Goal: Task Accomplishment & Management: Complete application form

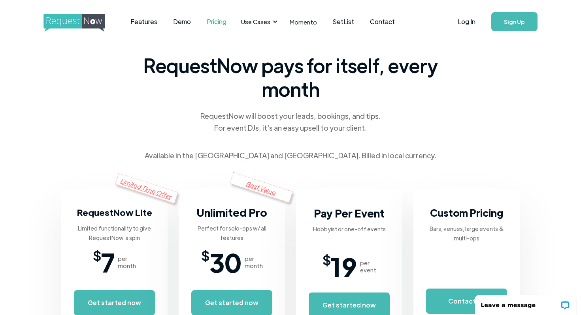
scroll to position [1, 0]
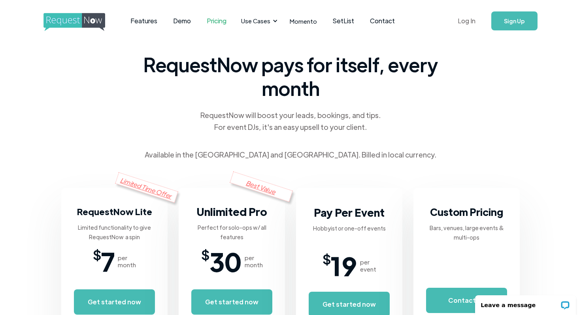
click at [467, 21] on link "Log In" at bounding box center [467, 21] width 34 height 28
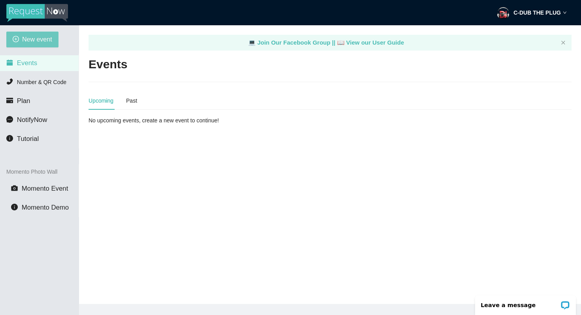
click at [38, 37] on span "New event" at bounding box center [37, 39] width 30 height 10
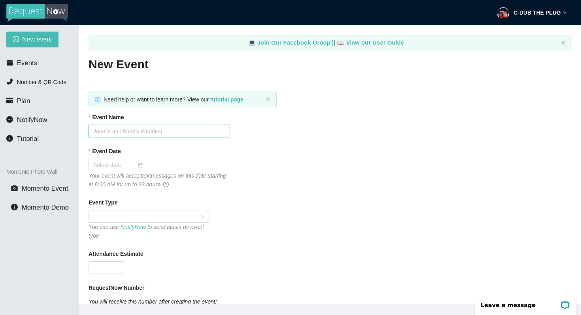
click at [104, 131] on input "Event Name" at bounding box center [158, 131] width 141 height 13
type input "centinnal homecoming"
click at [103, 162] on input "Event Date" at bounding box center [114, 165] width 43 height 9
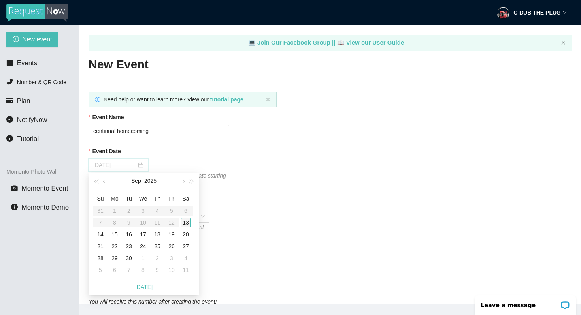
type input "09/13/2025"
click at [186, 222] on div "13" at bounding box center [185, 222] width 9 height 9
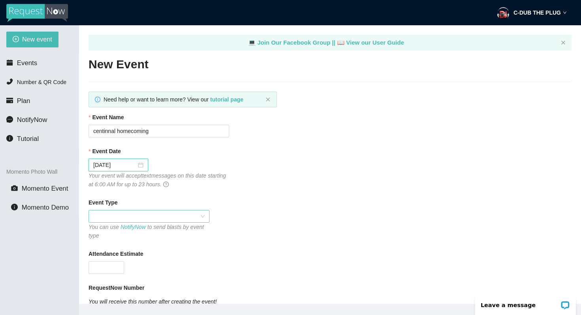
click at [131, 219] on span at bounding box center [148, 217] width 111 height 12
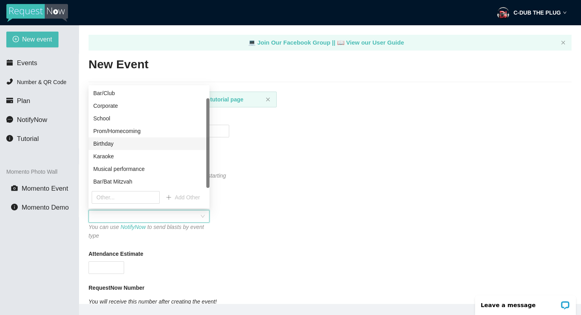
scroll to position [13, 0]
click at [118, 132] on div "Prom/Homecoming" at bounding box center [148, 131] width 111 height 9
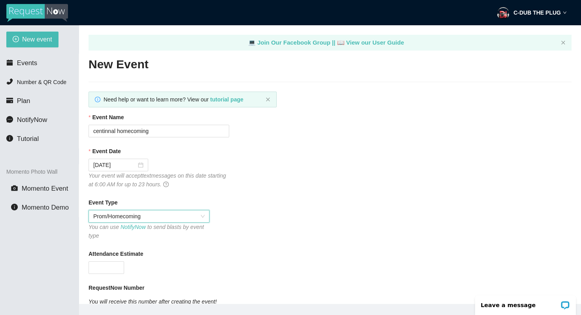
click at [154, 270] on div at bounding box center [158, 268] width 141 height 13
click at [112, 265] on input "Attendance Estimate" at bounding box center [106, 268] width 35 height 12
type input "3"
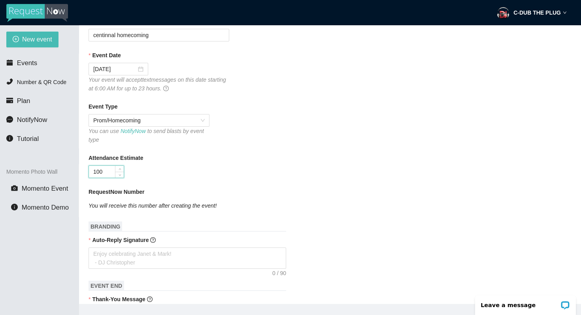
scroll to position [99, 0]
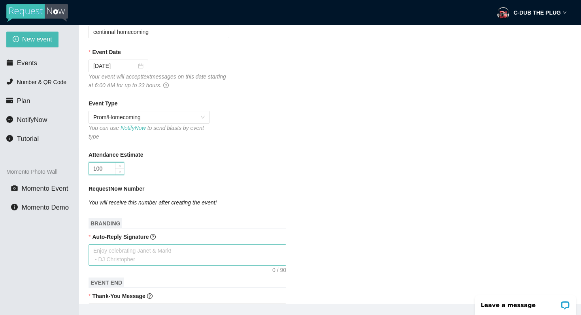
type input "100"
click at [161, 255] on textarea "Auto-Reply Signature" at bounding box center [187, 255] width 198 height 21
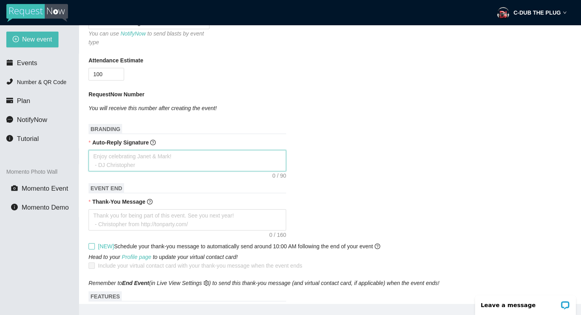
scroll to position [195, 0]
type textarea "t"
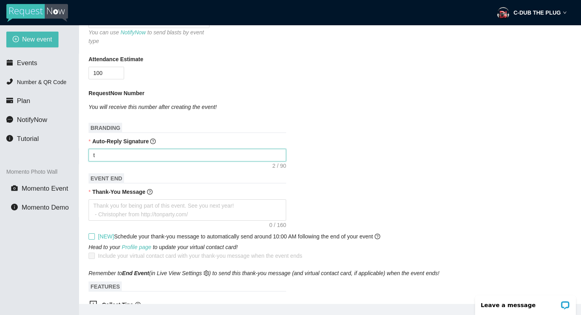
type textarea "th"
type textarea "tha"
type textarea "than"
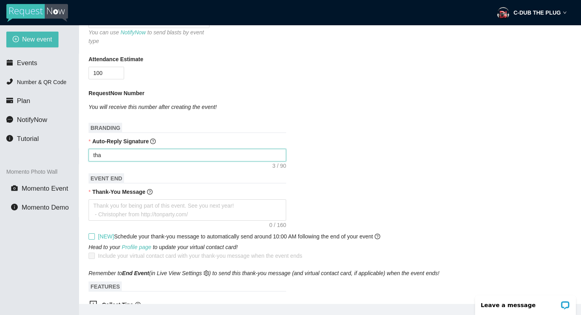
type textarea "than"
type textarea "thank"
type textarea "thanks"
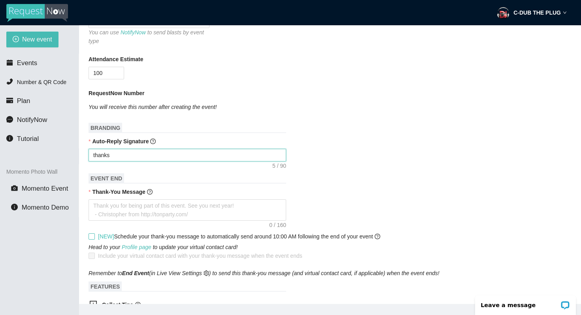
type textarea "thanks"
type textarea "thanks f"
type textarea "thanks fo"
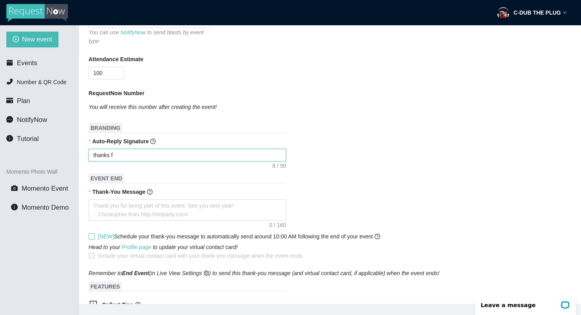
type textarea "thanks fo"
type textarea "thanks for"
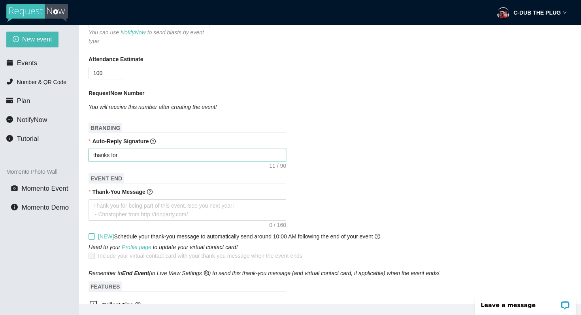
type textarea "thanks for y"
type textarea "thanks for yo"
type textarea "thanks for you"
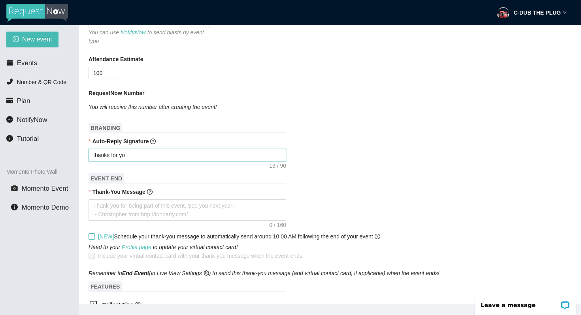
type textarea "thanks for you"
type textarea "thanks for your"
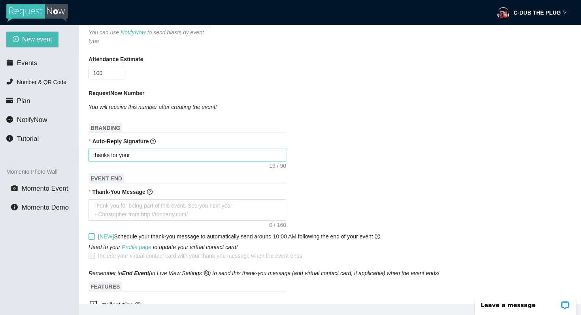
type textarea "thanks for your r"
type textarea "thanks for your re"
type textarea "thanks for your req"
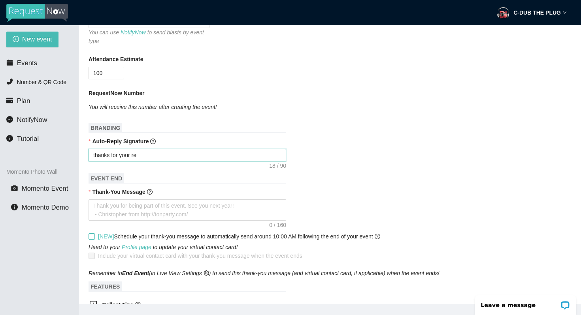
type textarea "thanks for your req"
type textarea "thanks for your requ"
type textarea "thanks for your reque"
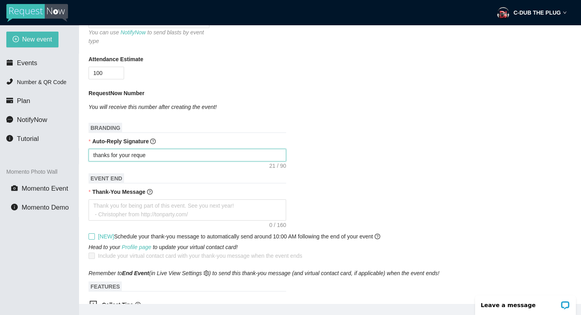
type textarea "thanks for your reques"
type textarea "thanks for your request"
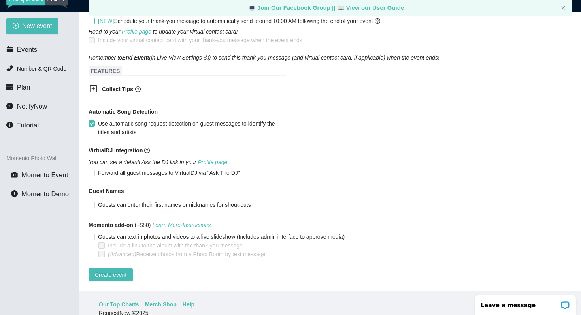
scroll to position [15, 0]
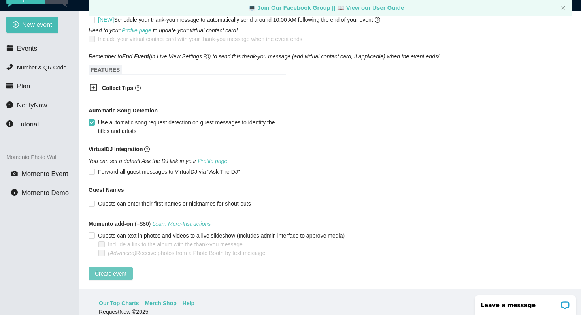
type textarea "thanks for your request"
click at [112, 269] on span "Create event" at bounding box center [111, 273] width 32 height 9
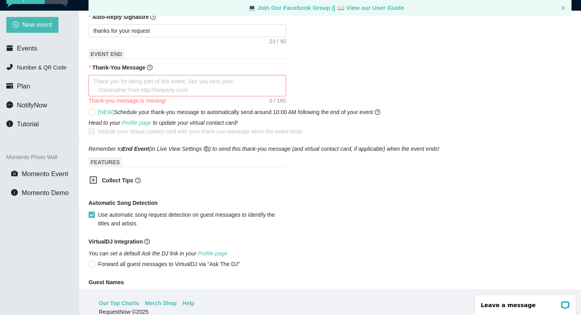
scroll to position [258, 0]
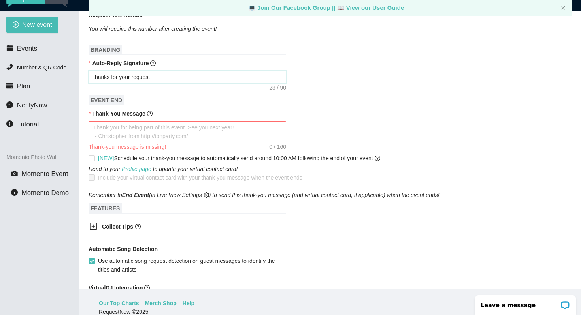
click at [126, 77] on textarea "thanks for your request" at bounding box center [187, 77] width 198 height 13
click at [119, 131] on textarea "Thank-You Message" at bounding box center [187, 131] width 198 height 21
paste textarea "thanks for your request"
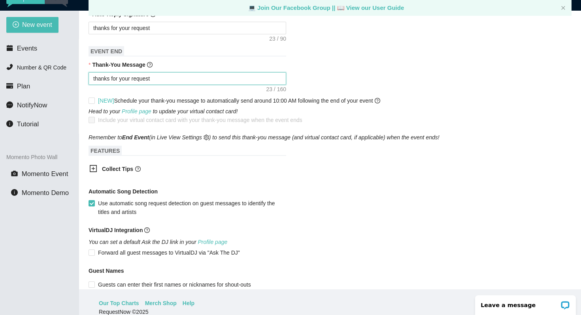
scroll to position [395, 0]
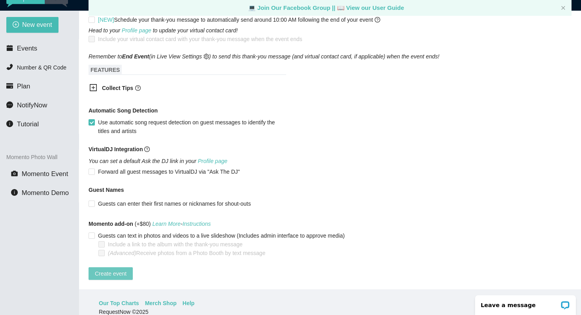
type textarea "thanks for your request"
click at [111, 269] on span "Create event" at bounding box center [111, 273] width 32 height 9
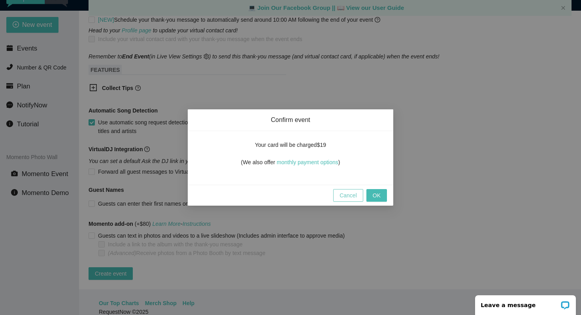
click at [348, 190] on button "Cancel" at bounding box center [348, 195] width 30 height 13
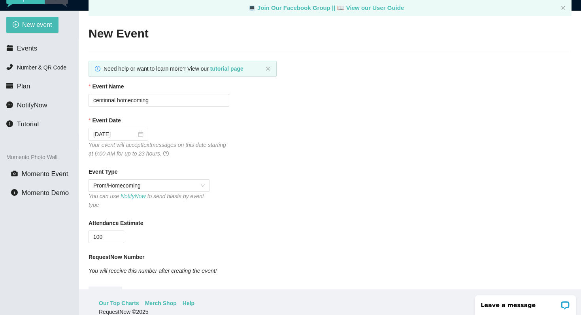
scroll to position [0, 0]
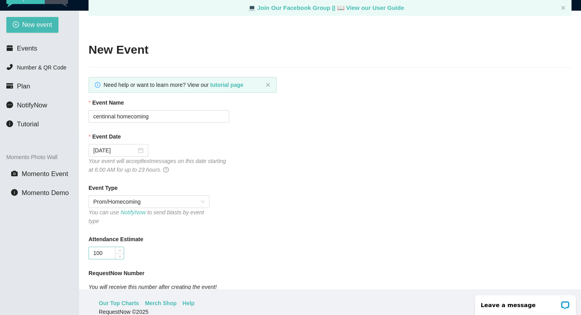
click at [109, 250] on input "100" at bounding box center [106, 253] width 35 height 12
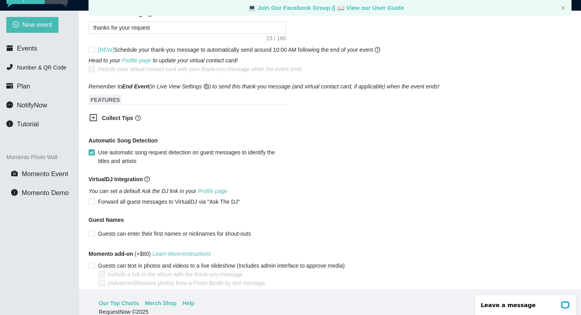
scroll to position [395, 0]
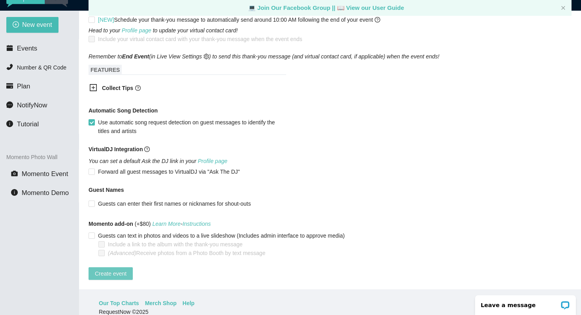
type input "10"
click at [111, 269] on span "Create event" at bounding box center [111, 273] width 32 height 9
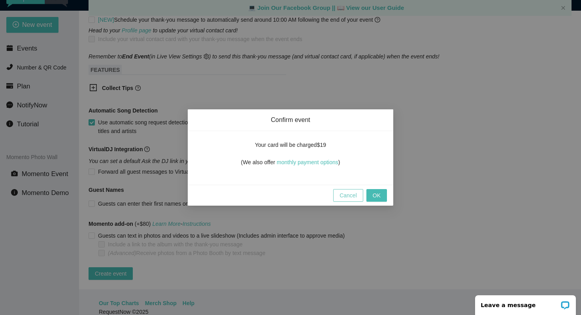
click at [351, 198] on span "Cancel" at bounding box center [347, 195] width 17 height 9
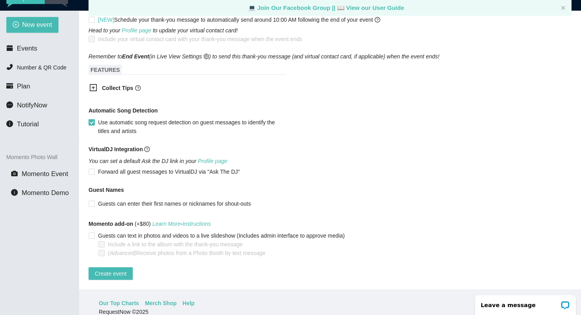
click at [94, 119] on input "Use automatic song request detection on guest messages to identify the titles a…" at bounding box center [91, 122] width 6 height 6
click at [113, 269] on span "Create event" at bounding box center [111, 273] width 32 height 9
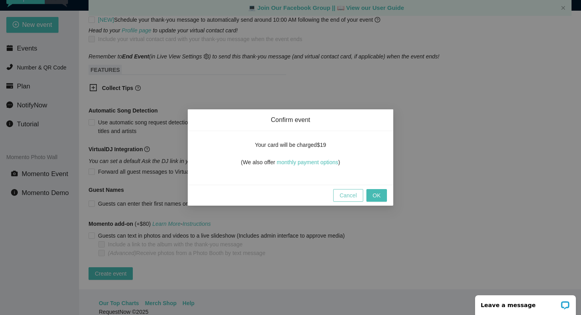
click at [342, 199] on span "Cancel" at bounding box center [347, 195] width 17 height 9
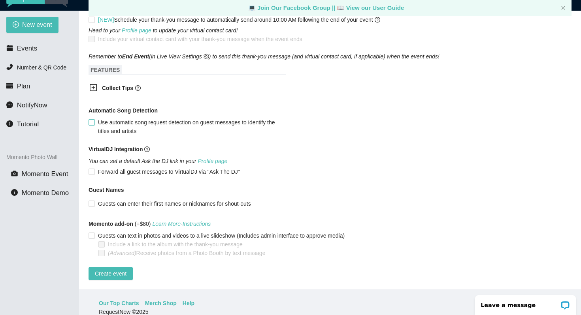
click at [92, 119] on input "Use automatic song request detection on guest messages to identify the titles a…" at bounding box center [91, 122] width 6 height 6
checkbox input "true"
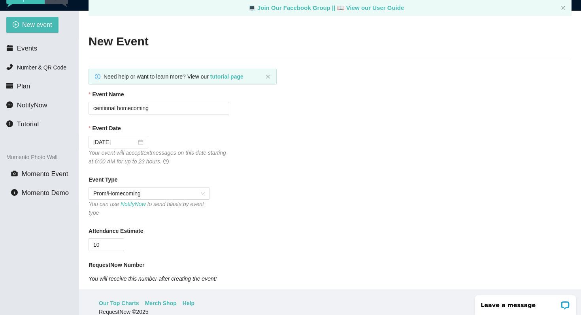
scroll to position [10, 0]
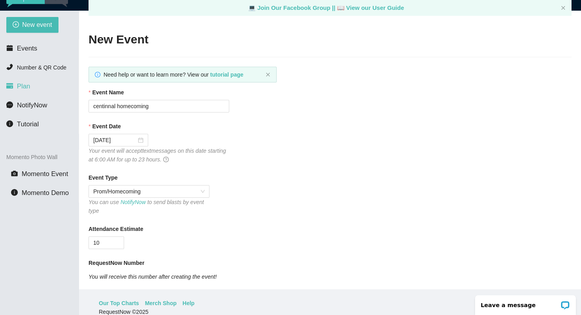
click at [19, 92] on li "Plan" at bounding box center [39, 87] width 79 height 16
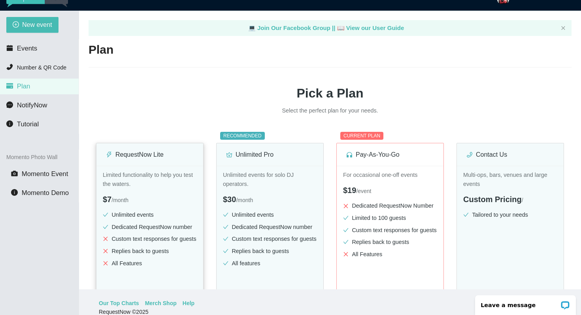
click at [158, 177] on p "Limited functionality to help you test the waters." at bounding box center [150, 180] width 94 height 18
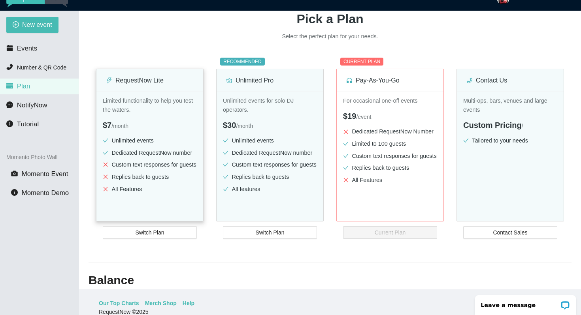
scroll to position [109, 0]
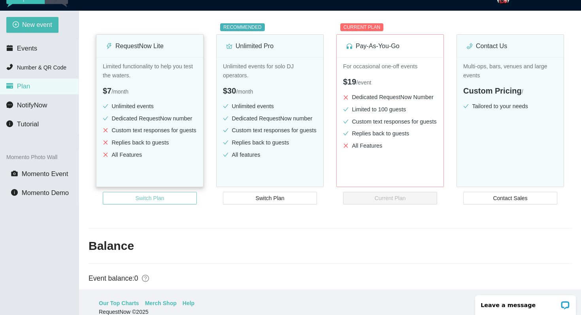
click at [147, 203] on span "Switch Plan" at bounding box center [149, 198] width 29 height 9
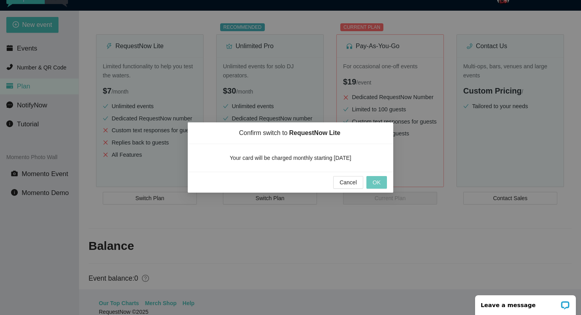
click at [377, 184] on span "OK" at bounding box center [377, 182] width 8 height 9
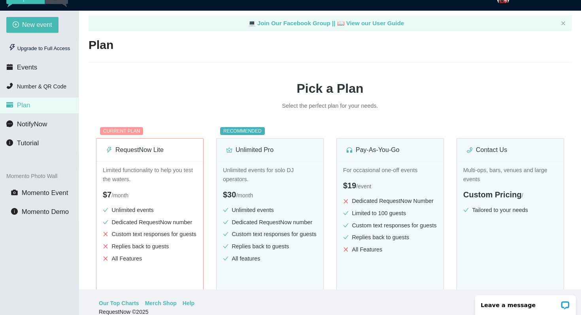
scroll to position [0, 0]
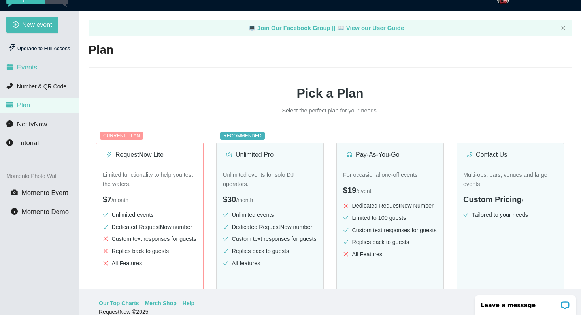
click at [28, 68] on span "Events" at bounding box center [27, 68] width 20 height 8
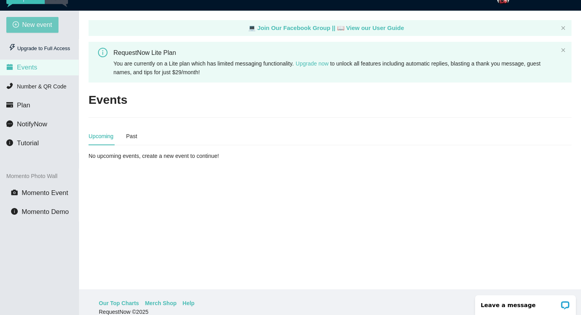
click at [37, 27] on span "New event" at bounding box center [37, 25] width 30 height 10
type textarea "https://virtualdj.com/ask/DJ_Spinz"
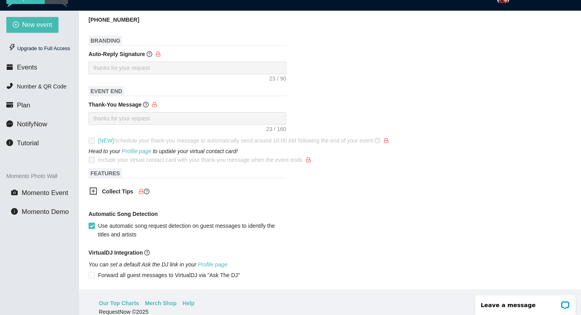
scroll to position [337, 0]
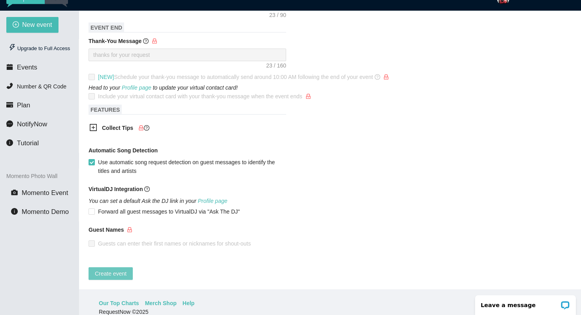
click at [110, 269] on span "Create event" at bounding box center [111, 273] width 32 height 9
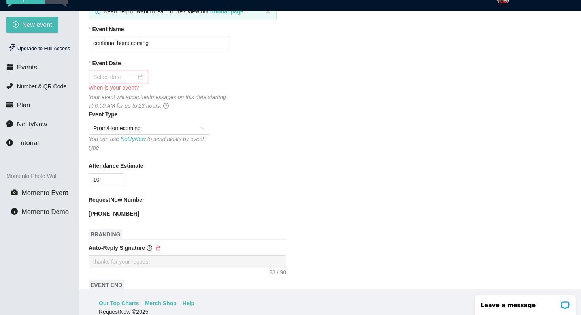
scroll to position [49, 0]
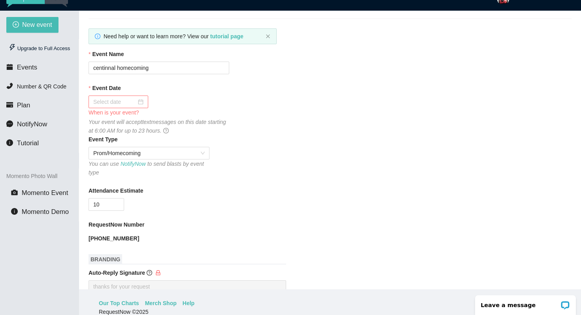
click at [137, 102] on div at bounding box center [118, 102] width 50 height 9
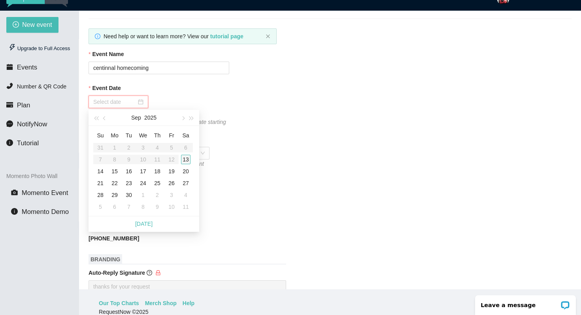
type input "09/13/2025"
click at [187, 160] on div "13" at bounding box center [185, 159] width 9 height 9
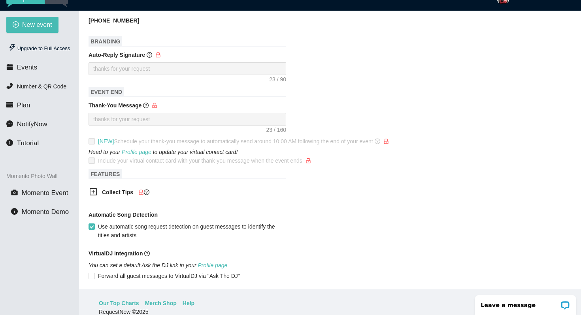
scroll to position [337, 0]
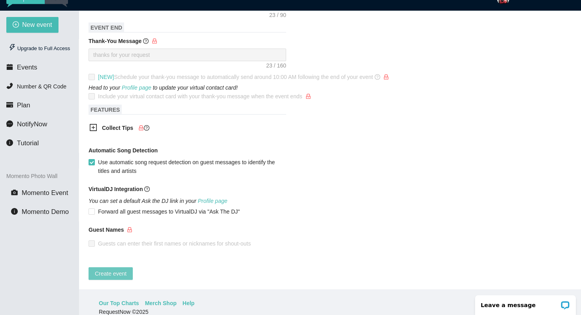
click at [114, 269] on span "Create event" at bounding box center [111, 273] width 32 height 9
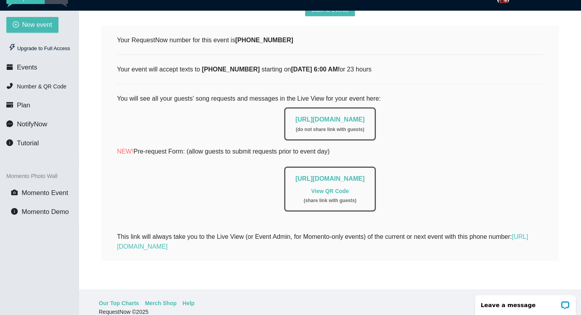
click at [327, 188] on link "View QR Code" at bounding box center [330, 191] width 38 height 6
